Goal: Information Seeking & Learning: Understand process/instructions

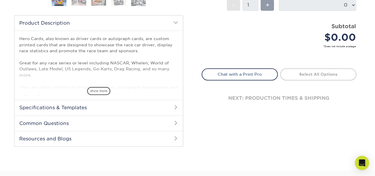
scroll to position [208, 0]
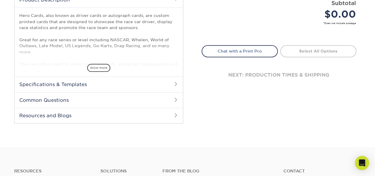
click at [77, 82] on h2 "Specifications & Templates" at bounding box center [99, 84] width 168 height 15
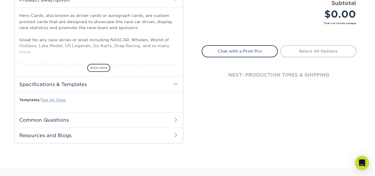
click at [62, 98] on link "See All Sizes" at bounding box center [53, 100] width 25 height 4
click at [100, 66] on span "show more" at bounding box center [98, 68] width 23 height 8
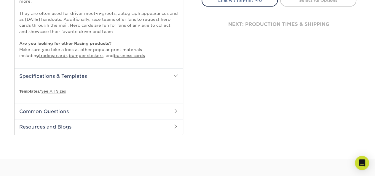
scroll to position [267, 0]
